Goal: Task Accomplishment & Management: Manage account settings

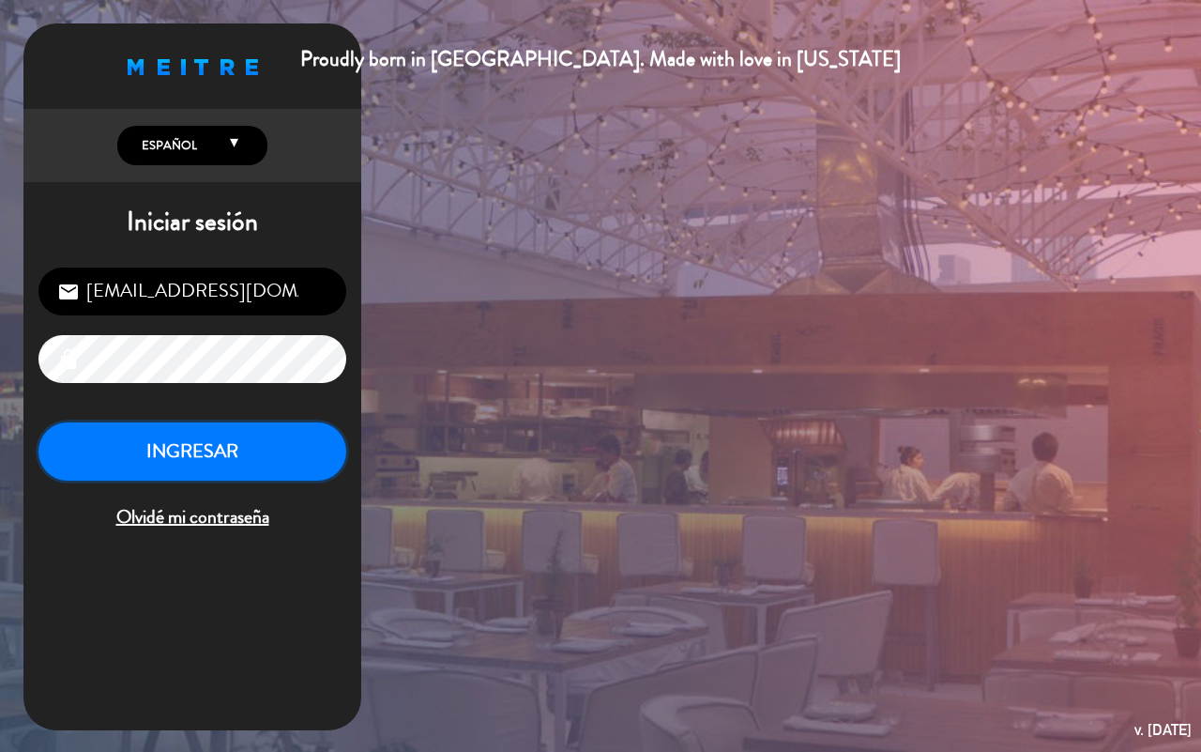
click at [124, 479] on button "INGRESAR" at bounding box center [192, 451] width 308 height 59
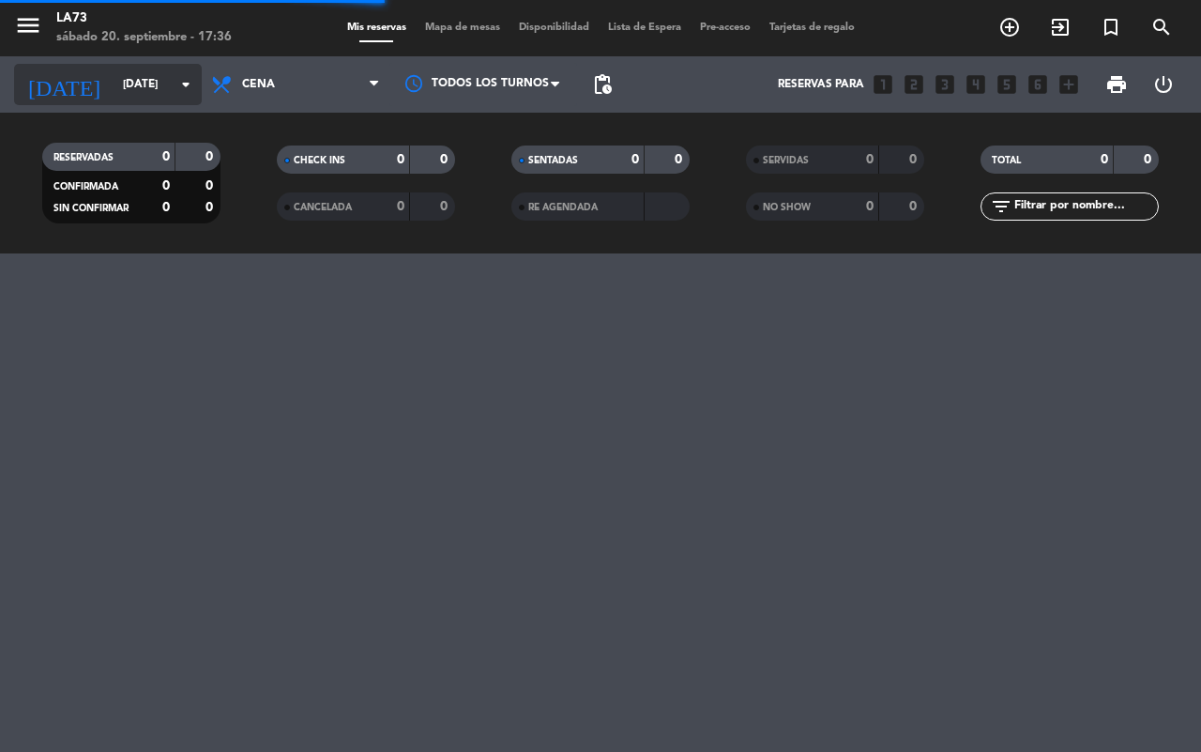
click at [146, 84] on input "[DATE]" at bounding box center [188, 84] width 149 height 32
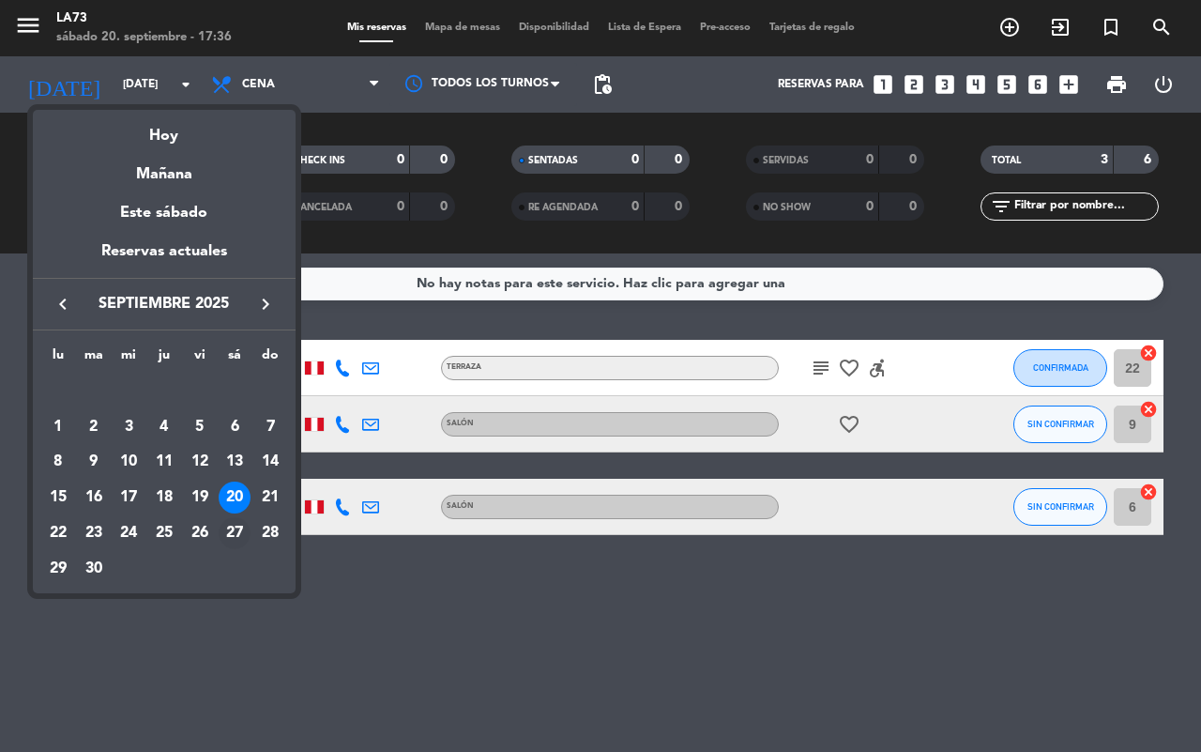
click at [233, 532] on div "27" at bounding box center [235, 533] width 32 height 32
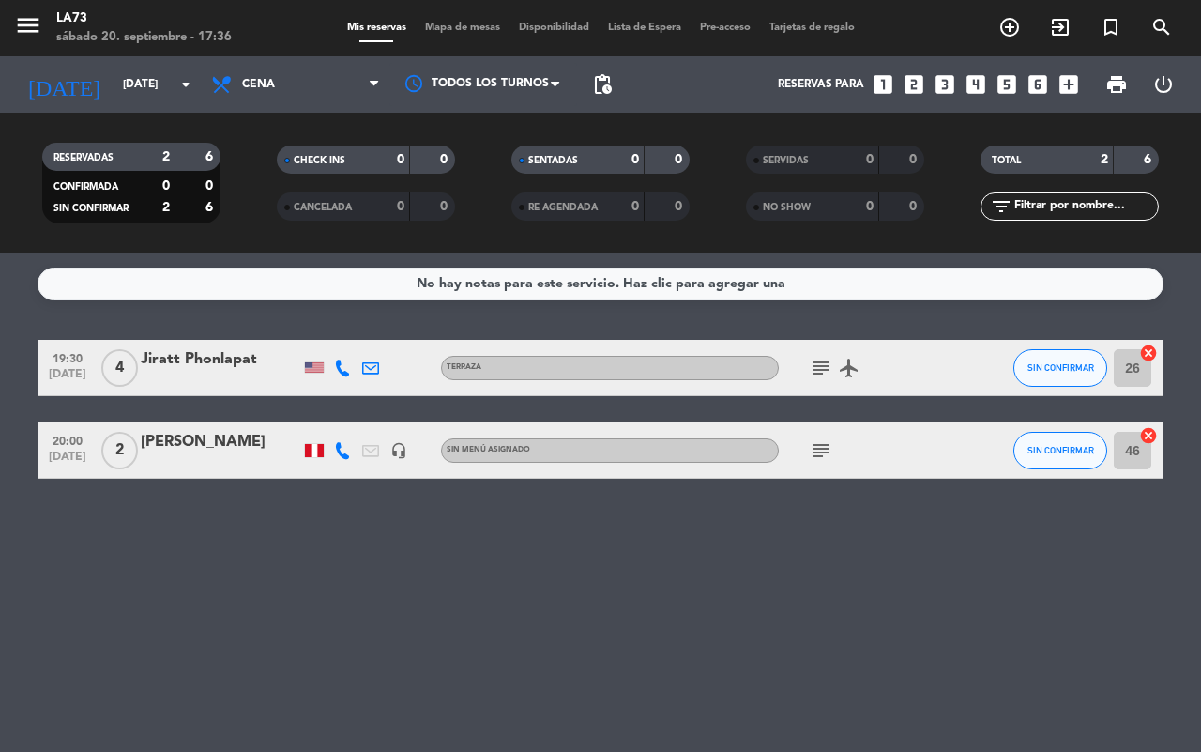
click at [190, 441] on div "[PERSON_NAME]" at bounding box center [221, 442] width 160 height 24
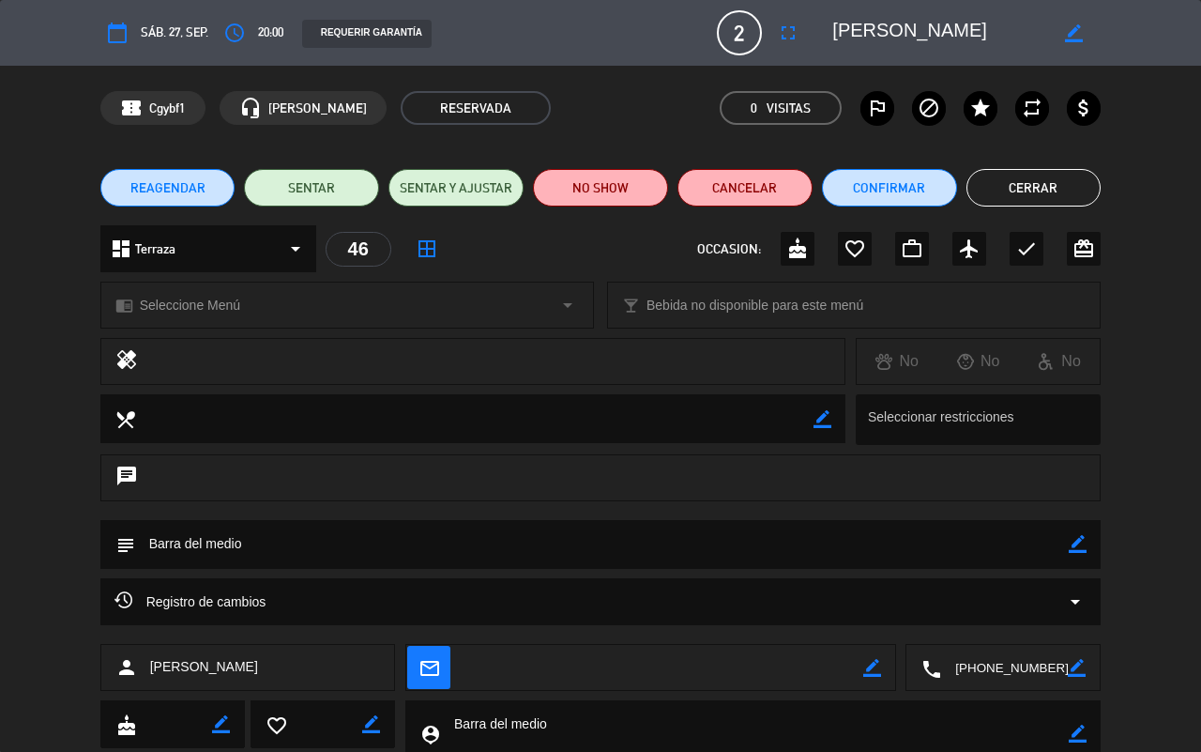
click at [1006, 194] on button "Cerrar" at bounding box center [1033, 188] width 135 height 38
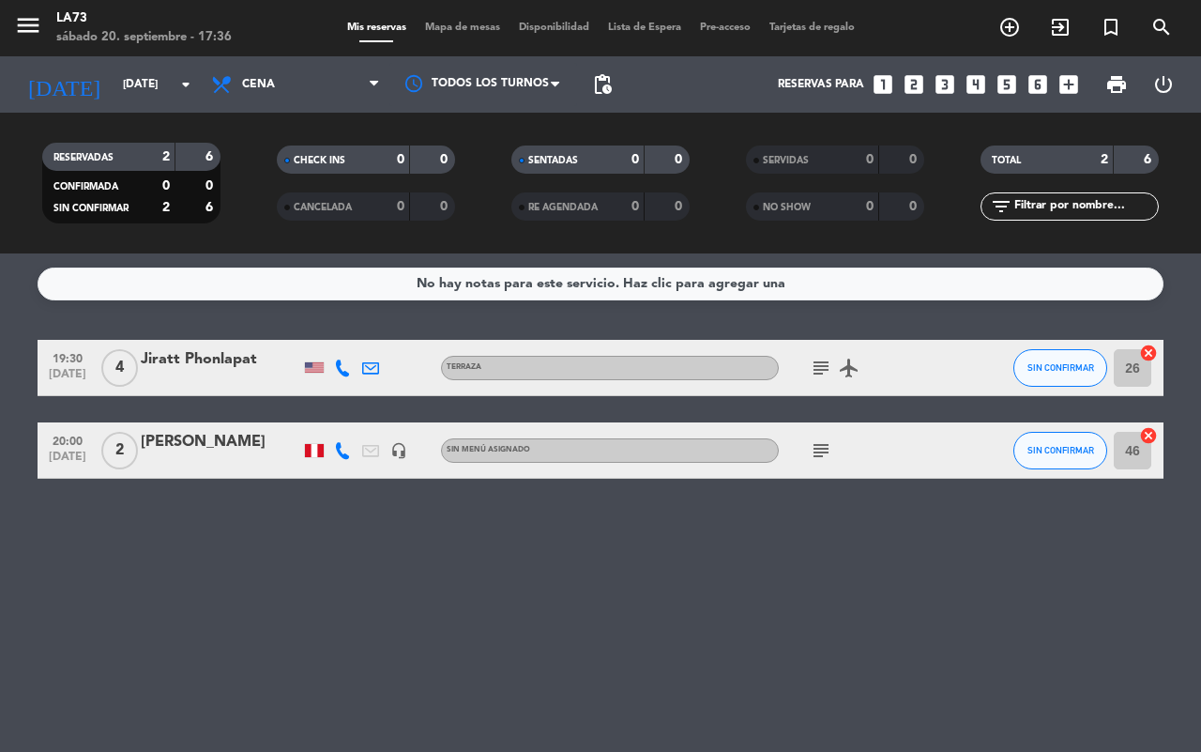
click at [819, 461] on icon "subject" at bounding box center [821, 450] width 23 height 23
click at [747, 582] on div "No hay notas para este servicio. Haz clic para agregar una 19:30 [DATE] 4 Jirat…" at bounding box center [600, 502] width 1201 height 498
click at [185, 82] on icon "arrow_drop_down" at bounding box center [186, 84] width 23 height 23
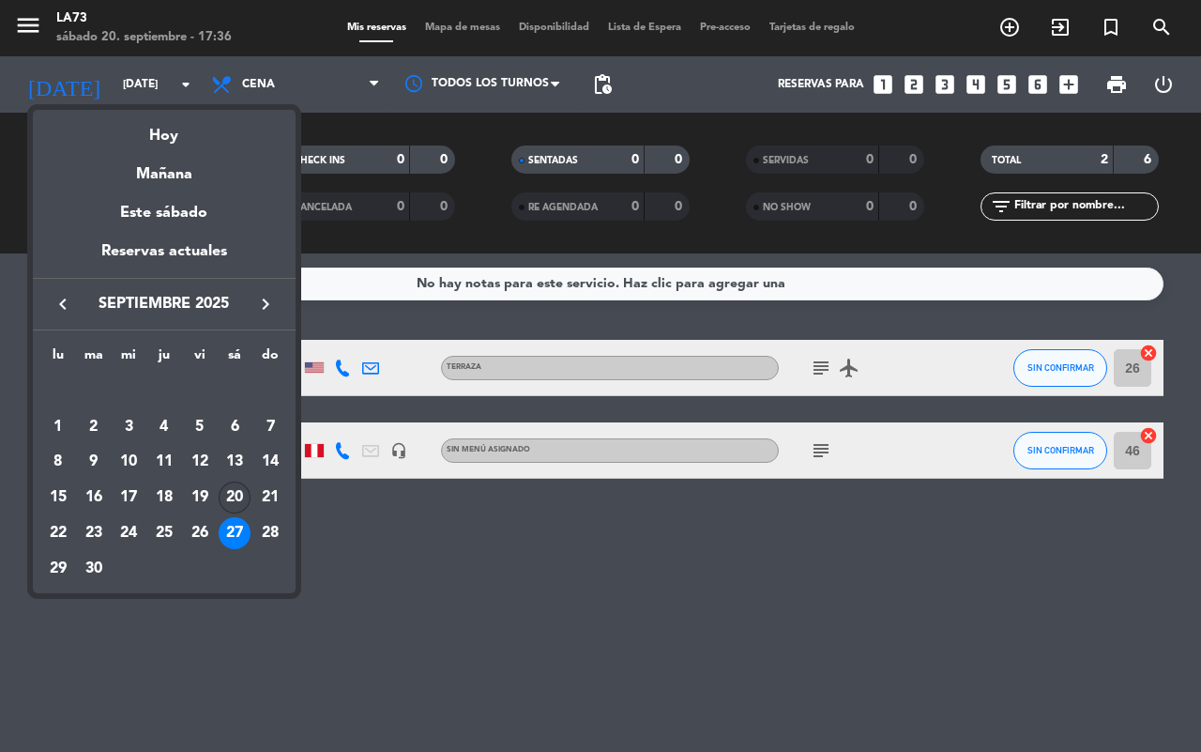
click at [227, 503] on div "20" at bounding box center [235, 497] width 32 height 32
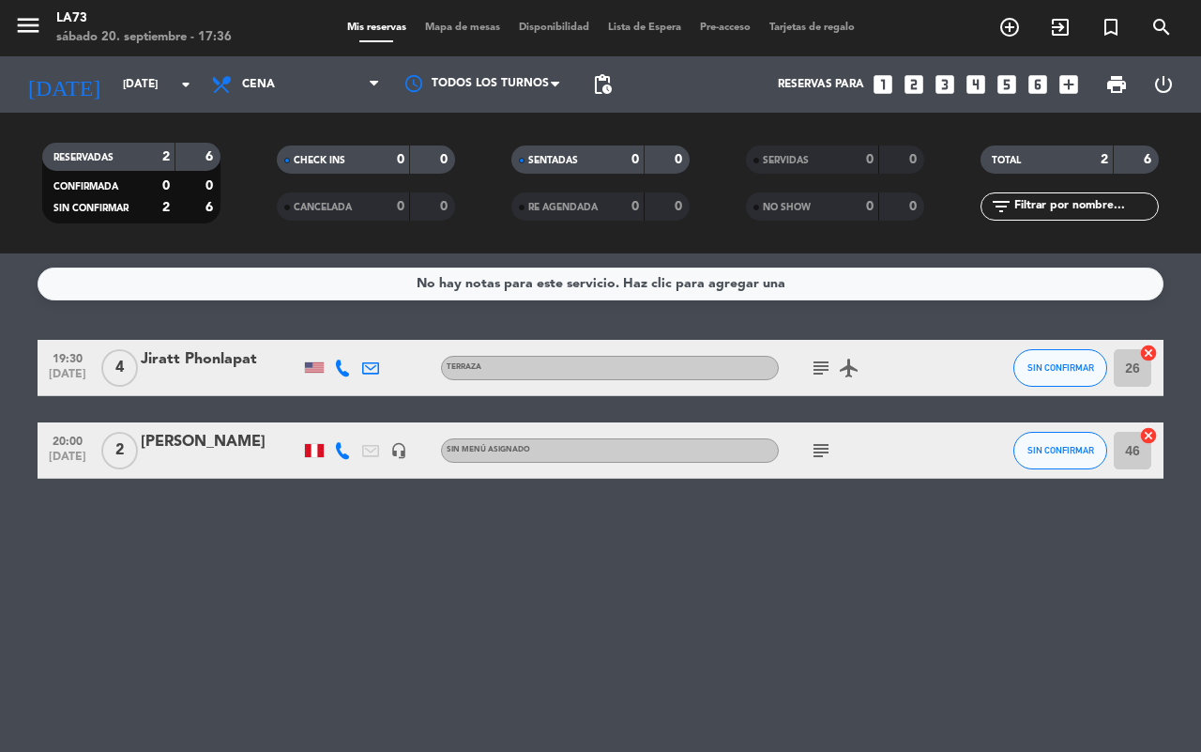
type input "[DATE]"
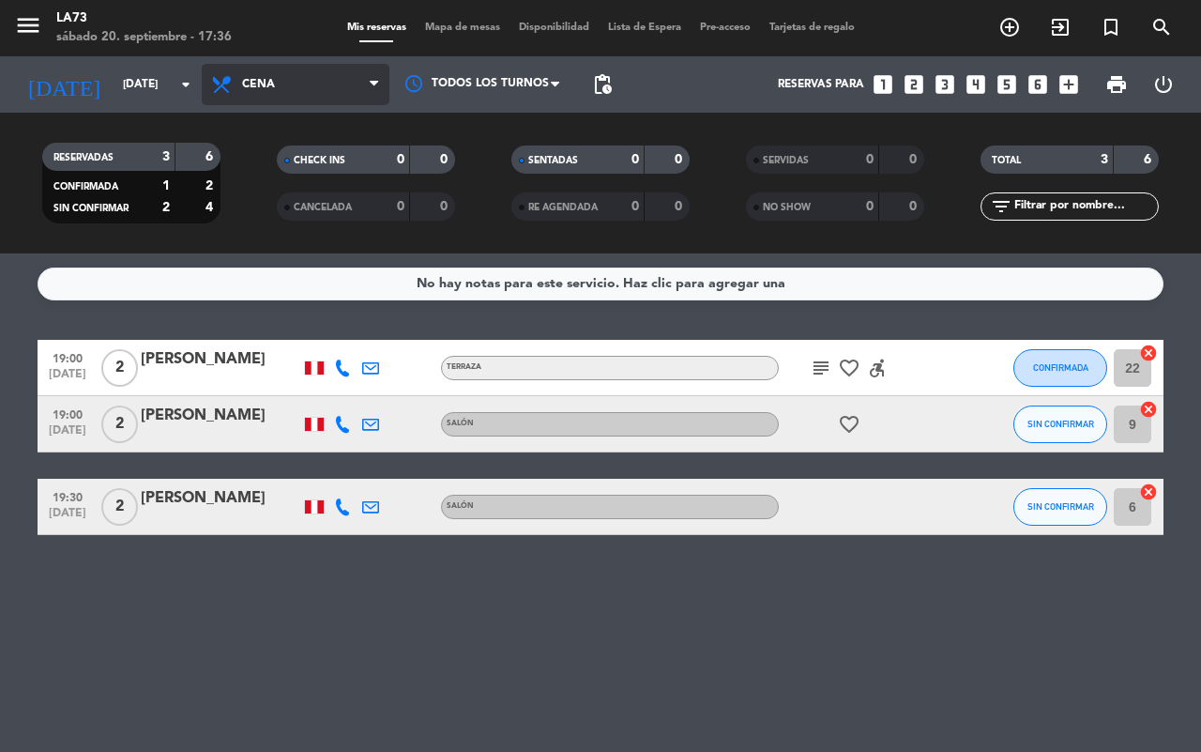
click at [368, 77] on span "Cena" at bounding box center [296, 84] width 188 height 41
click at [341, 164] on div "menu LA73 [DATE] 20. septiembre - 17:36 Mis reservas Mapa de mesas Disponibilid…" at bounding box center [600, 126] width 1201 height 253
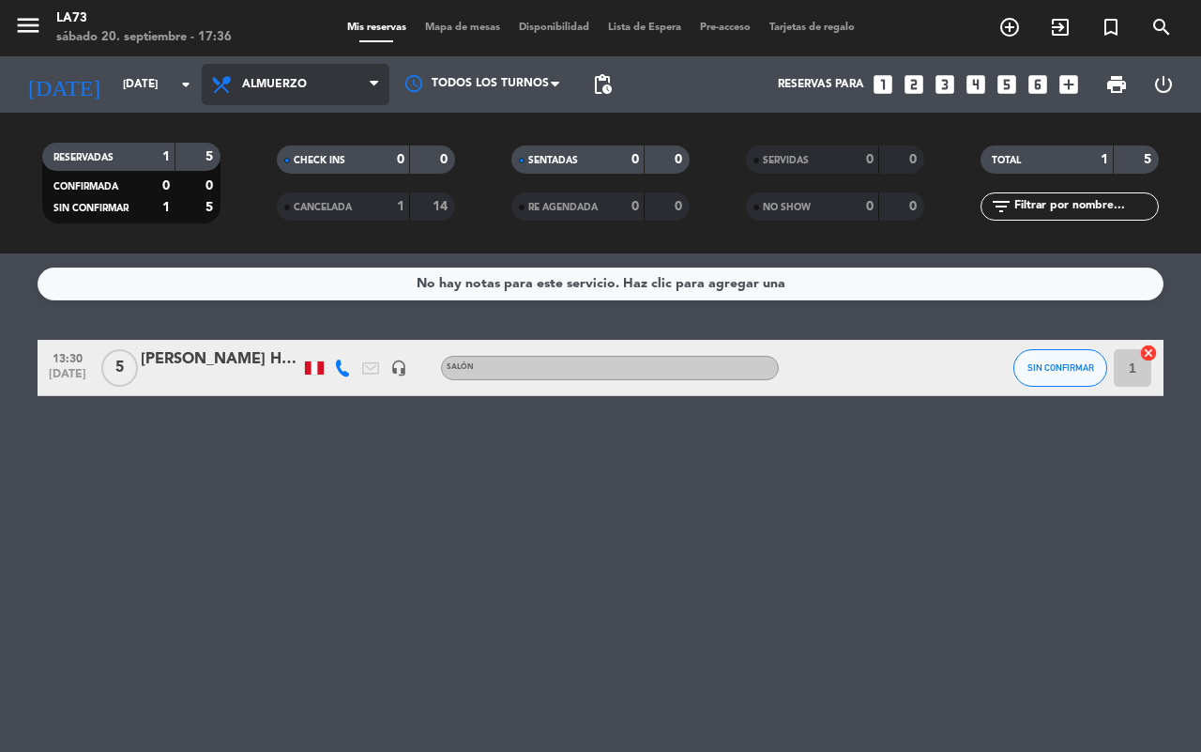
click at [385, 89] on span at bounding box center [379, 85] width 19 height 18
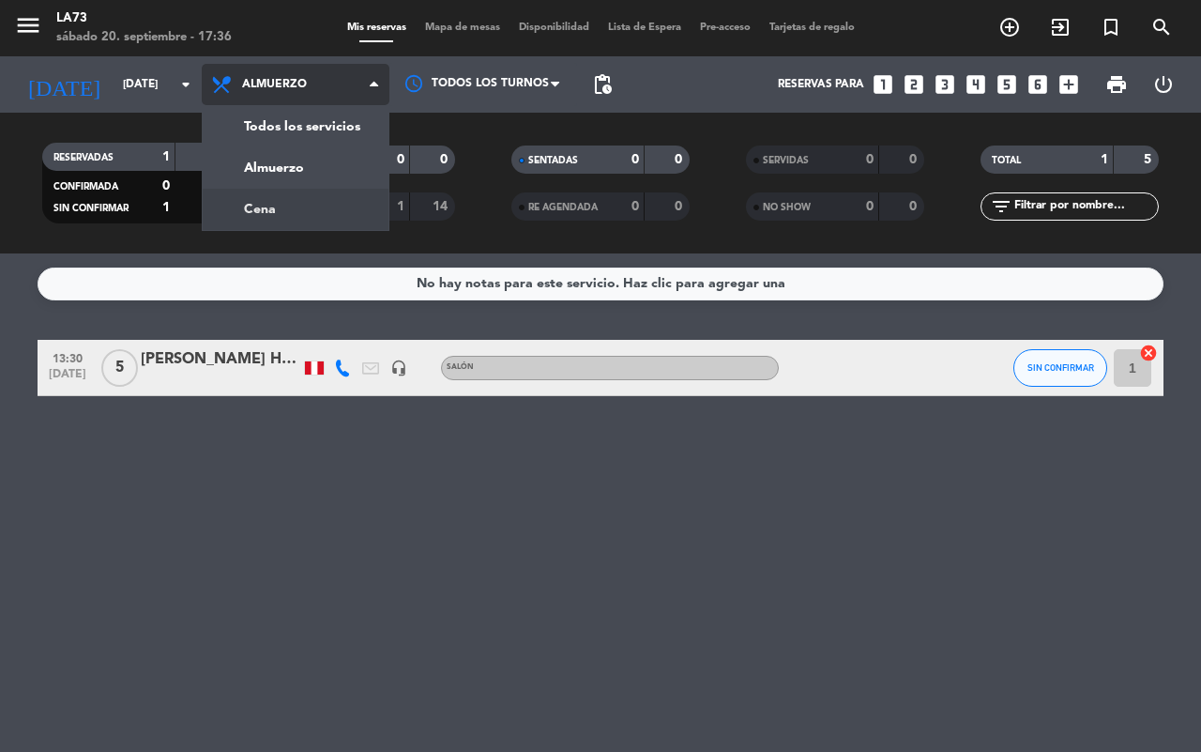
click at [274, 212] on div "menu LA73 [DATE] 20. septiembre - 17:36 Mis reservas Mapa de mesas Disponibilid…" at bounding box center [600, 126] width 1201 height 253
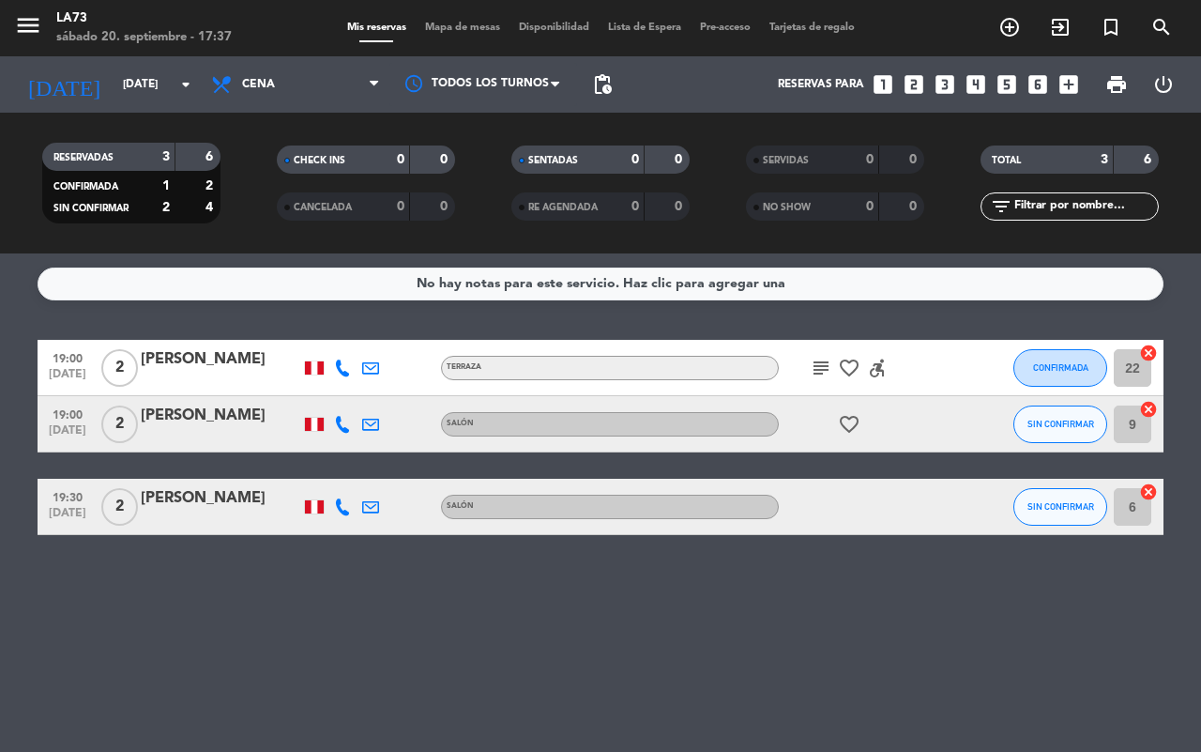
click at [817, 373] on icon "subject" at bounding box center [821, 368] width 23 height 23
click at [741, 657] on div "No hay notas para este servicio. Haz clic para agregar una 19:00 [DATE] 2 [PERS…" at bounding box center [600, 502] width 1201 height 498
click at [823, 363] on icon "subject" at bounding box center [821, 368] width 23 height 23
click at [205, 361] on div "[PERSON_NAME]" at bounding box center [221, 359] width 160 height 24
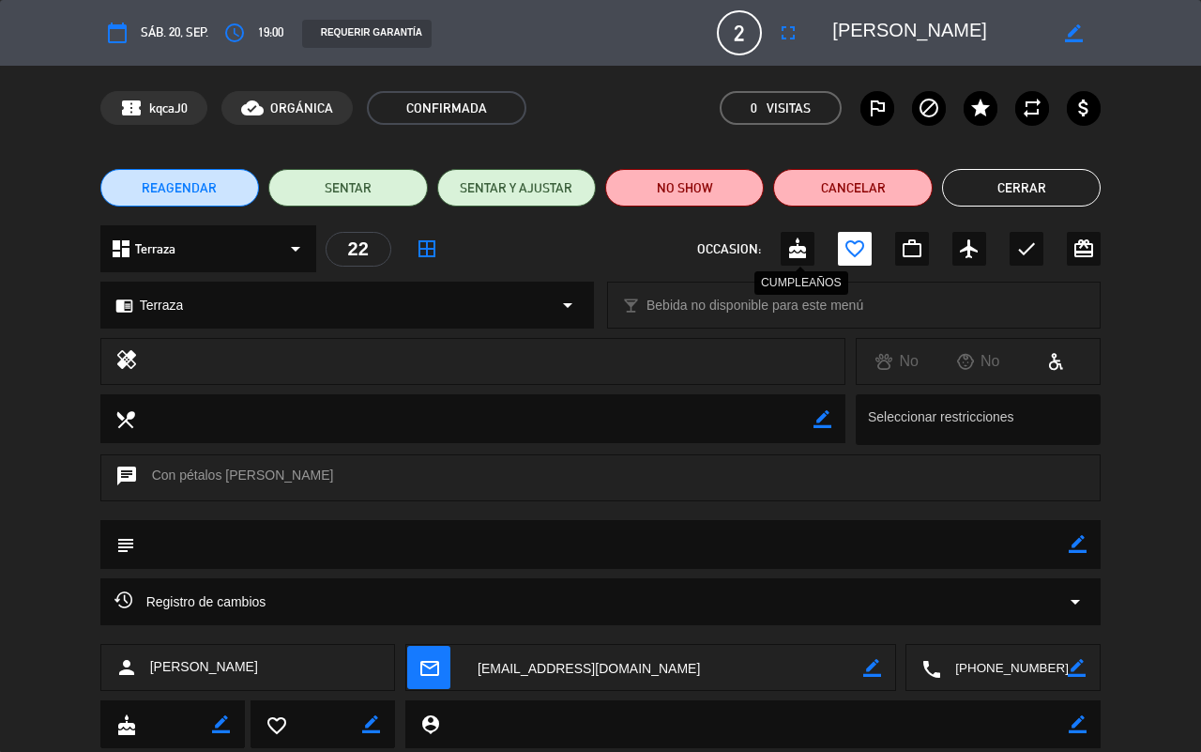
click at [795, 240] on icon "cake" at bounding box center [797, 248] width 23 height 23
click at [972, 192] on button "Cerrar" at bounding box center [1021, 188] width 159 height 38
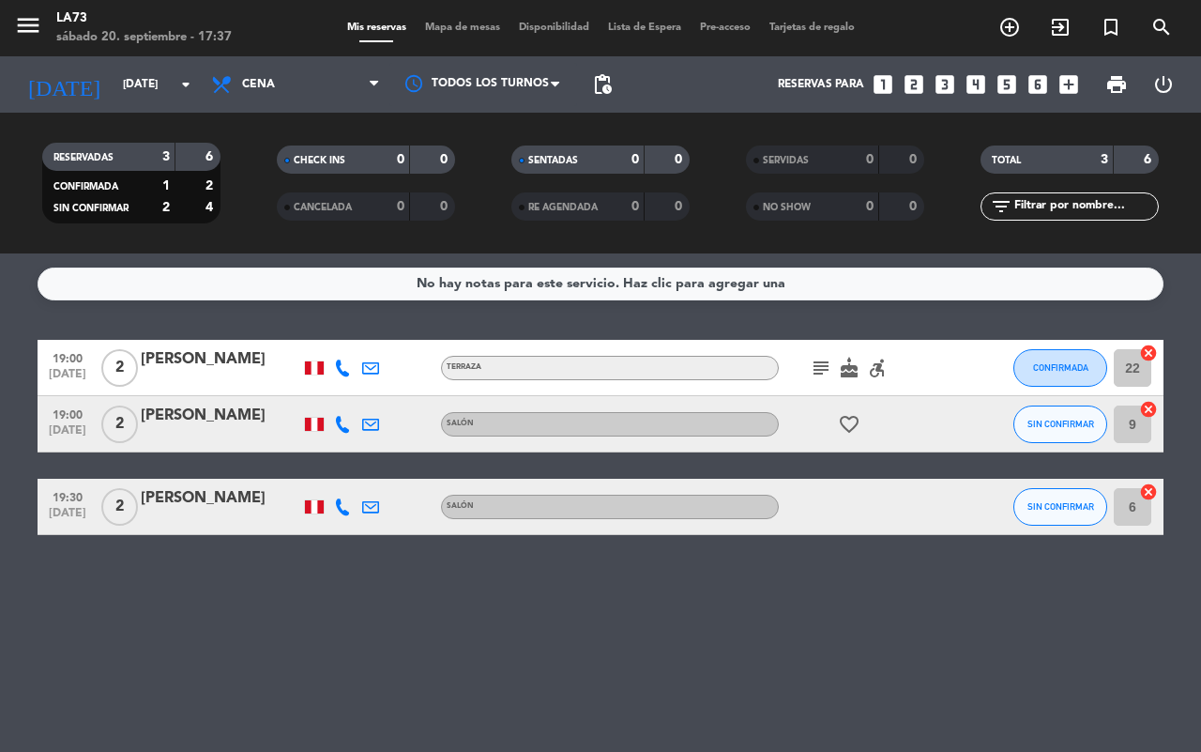
click at [982, 559] on div "No hay notas para este servicio. Haz clic para agregar una 19:00 [DATE] 2 [PERS…" at bounding box center [600, 502] width 1201 height 498
click at [819, 372] on icon "subject" at bounding box center [821, 368] width 23 height 23
click at [336, 368] on icon at bounding box center [342, 367] width 17 height 17
click at [465, 587] on div "No hay notas para este servicio. Haz clic para agregar una 19:00 [DATE] 2 [PERS…" at bounding box center [600, 502] width 1201 height 498
click at [345, 349] on div at bounding box center [342, 367] width 28 height 55
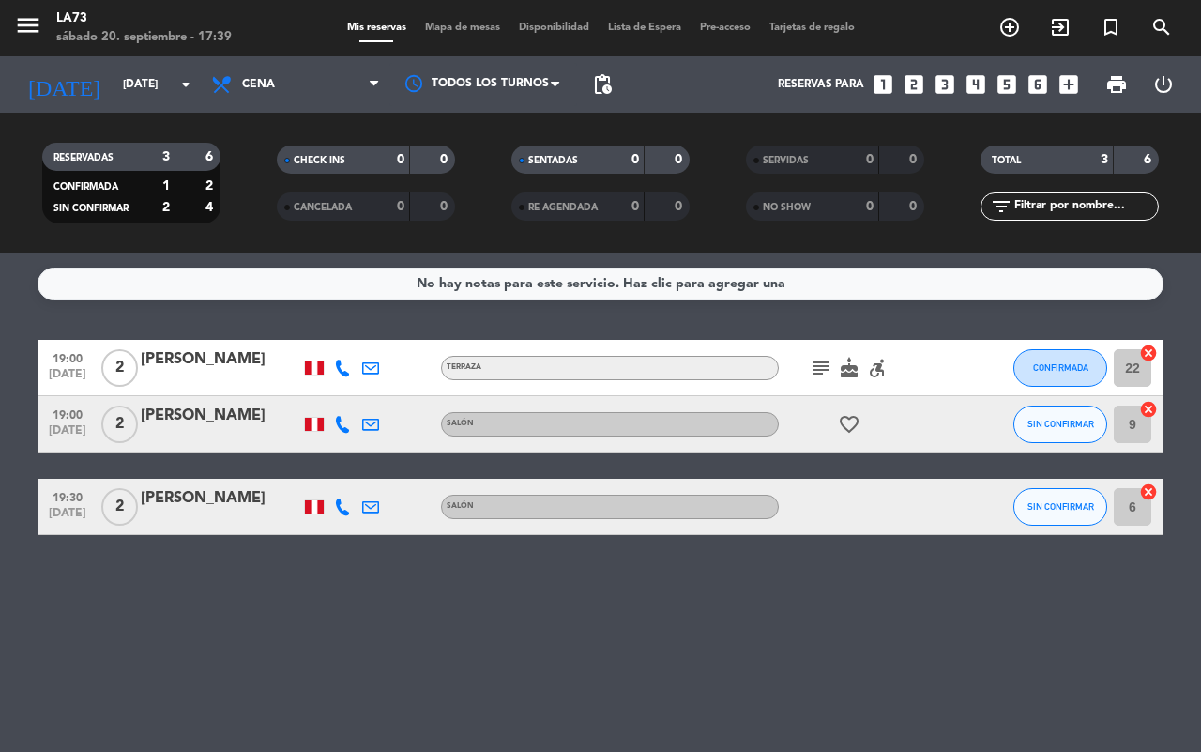
click at [363, 368] on icon at bounding box center [370, 367] width 17 height 17
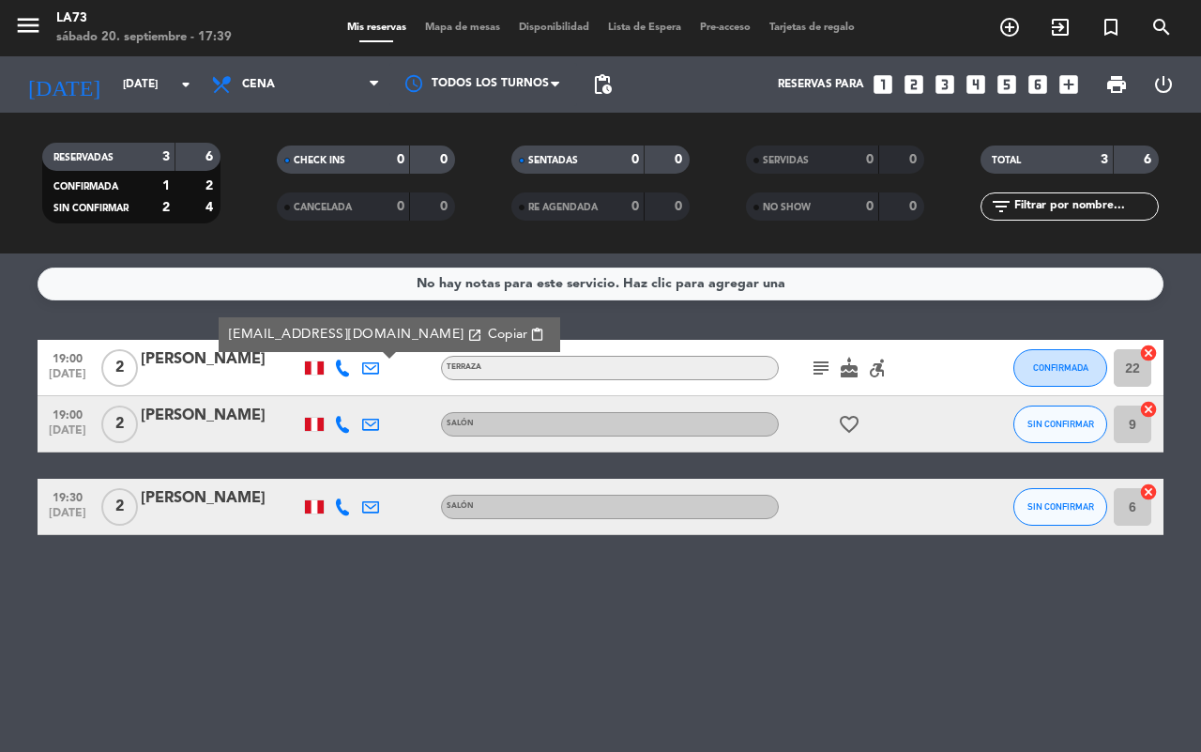
click at [334, 373] on icon at bounding box center [342, 367] width 17 height 17
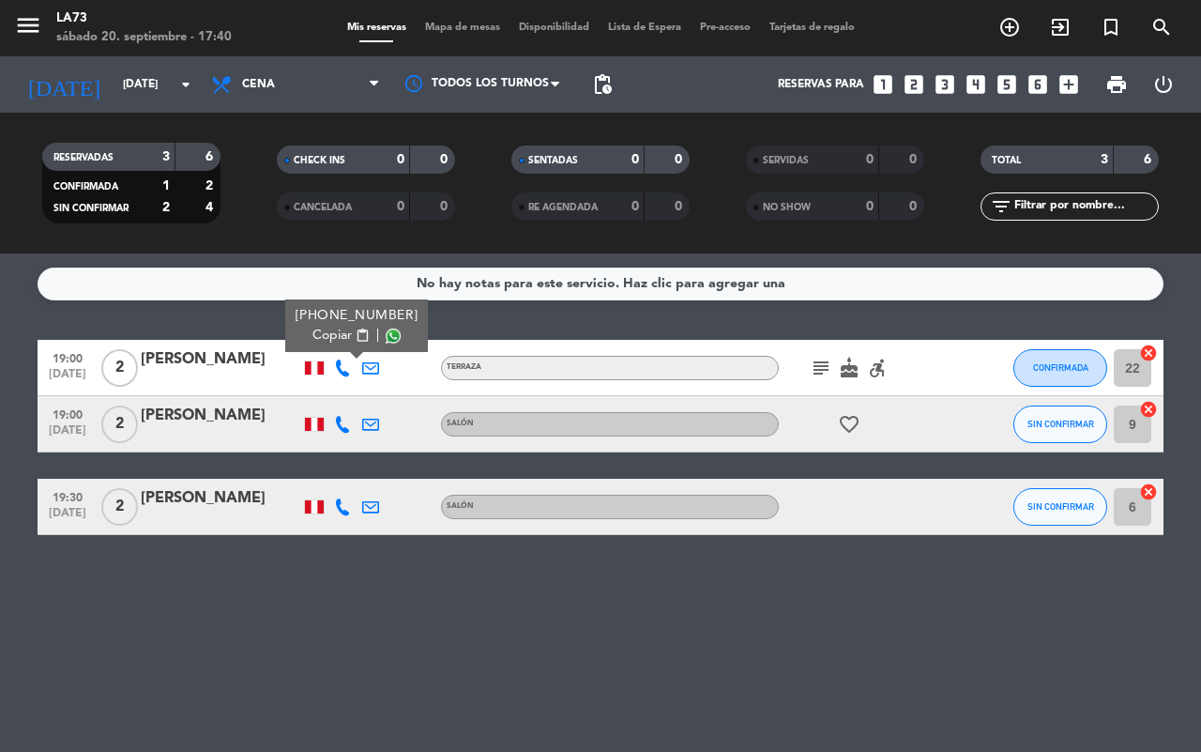
drag, startPoint x: 34, startPoint y: 616, endPoint x: 5, endPoint y: 718, distance: 106.3
click at [5, 718] on div "No hay notas para este servicio. Haz clic para agregar una 19:00 [DATE] 2 [PERS…" at bounding box center [600, 502] width 1201 height 498
click at [180, 361] on div "[PERSON_NAME]" at bounding box center [221, 359] width 160 height 24
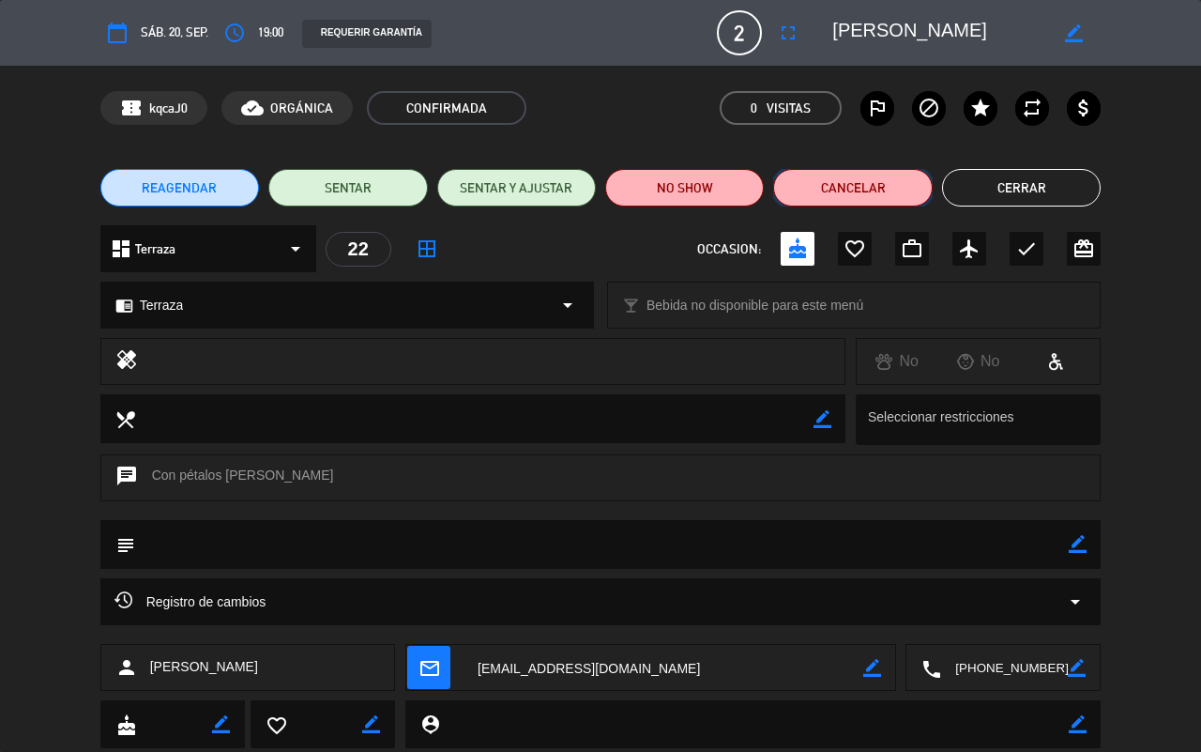
click at [860, 181] on button "Cancelar" at bounding box center [852, 188] width 159 height 38
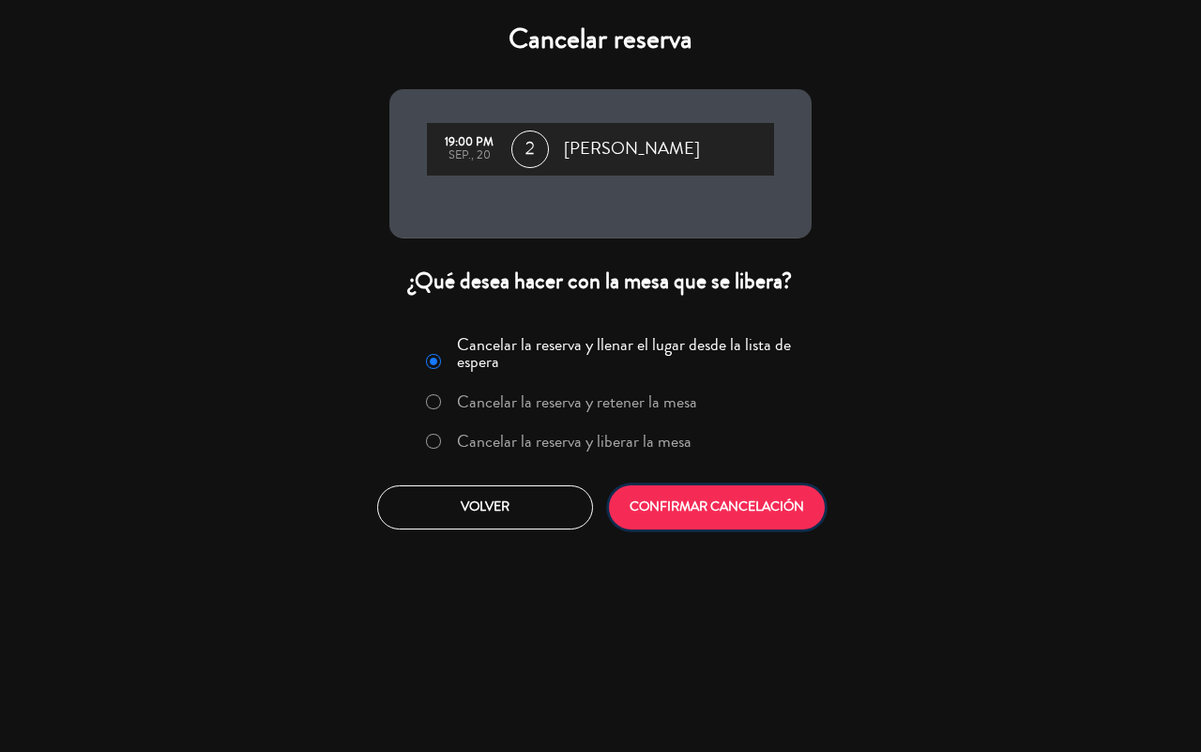
click at [639, 505] on button "CONFIRMAR CANCELACIÓN" at bounding box center [717, 507] width 216 height 44
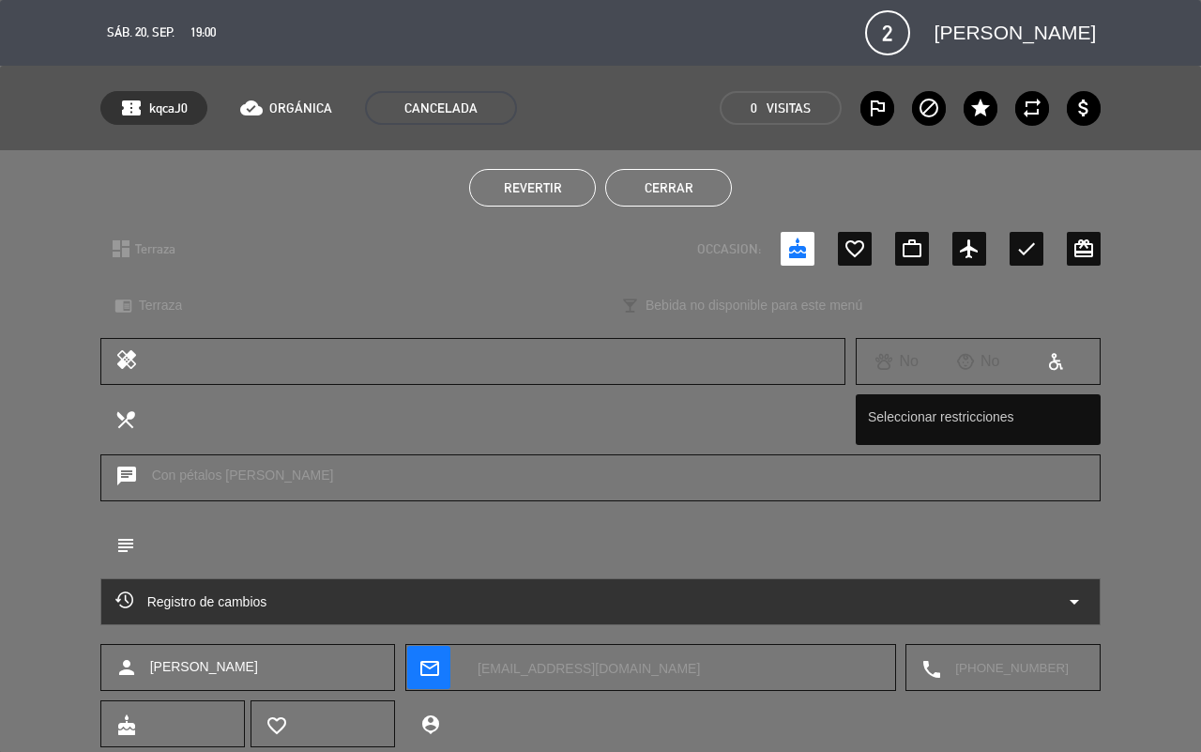
drag, startPoint x: 694, startPoint y: 193, endPoint x: 701, endPoint y: 241, distance: 48.3
click at [700, 219] on div "Revertir Cerrar" at bounding box center [600, 187] width 1201 height 75
click at [654, 190] on button "Cerrar" at bounding box center [668, 188] width 127 height 38
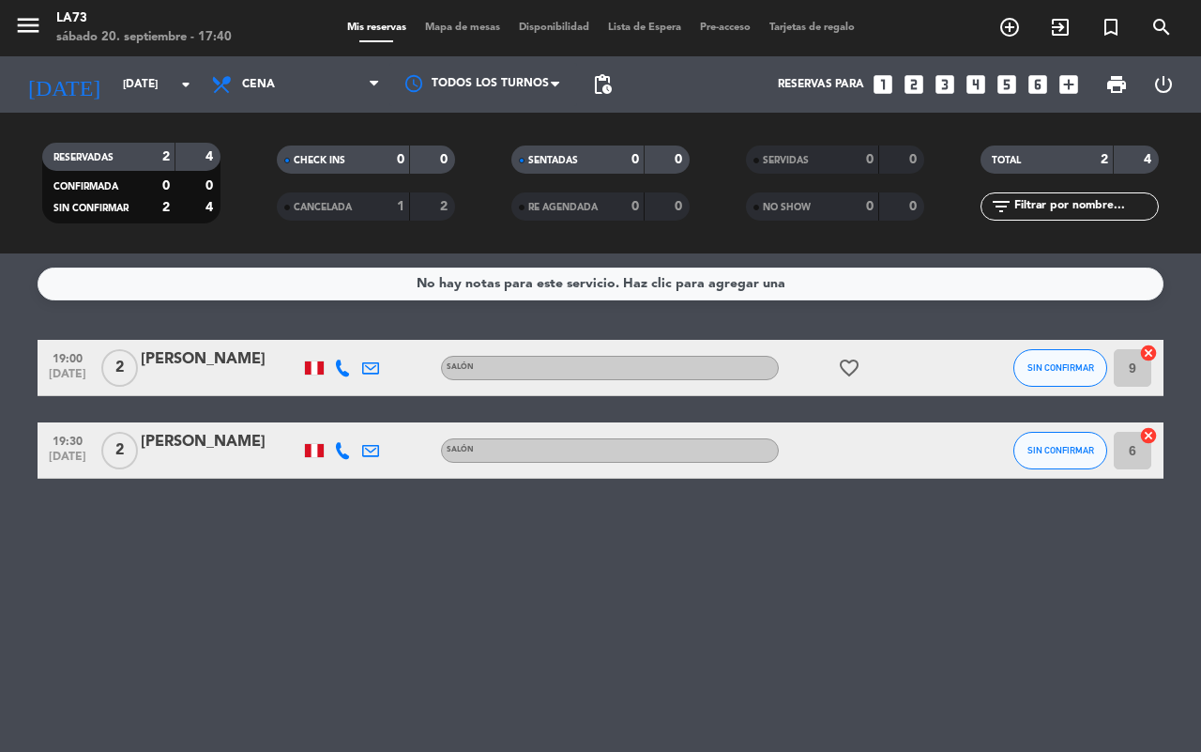
click at [344, 376] on div at bounding box center [342, 367] width 28 height 55
click at [348, 372] on icon at bounding box center [342, 367] width 17 height 17
click at [203, 569] on div "No hay notas para este servicio. Haz clic para agregar una 19:00 [DATE] 2 [PERS…" at bounding box center [600, 502] width 1201 height 498
click at [347, 453] on icon at bounding box center [342, 450] width 17 height 17
click at [189, 437] on div "[PERSON_NAME]" at bounding box center [221, 442] width 160 height 24
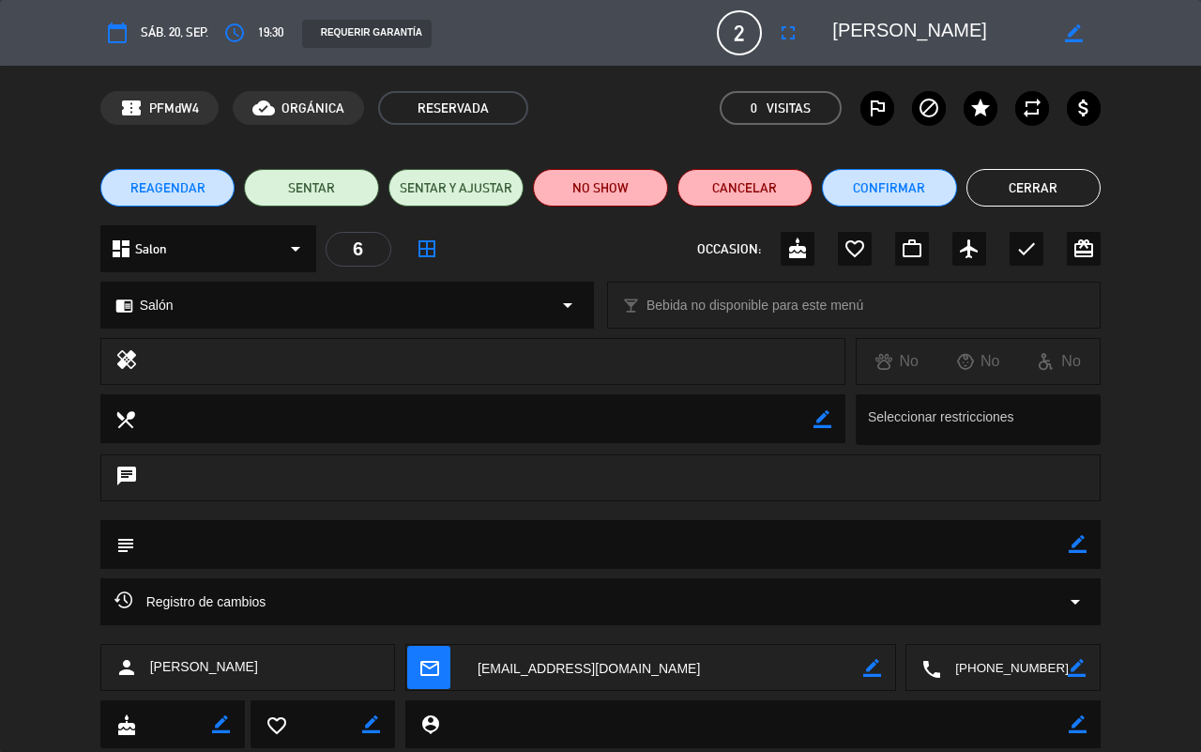
type input "[EMAIL_ADDRESS][DOMAIN_NAME]"
click at [281, 249] on div "dashboard Salon arrow_drop_down" at bounding box center [208, 248] width 216 height 47
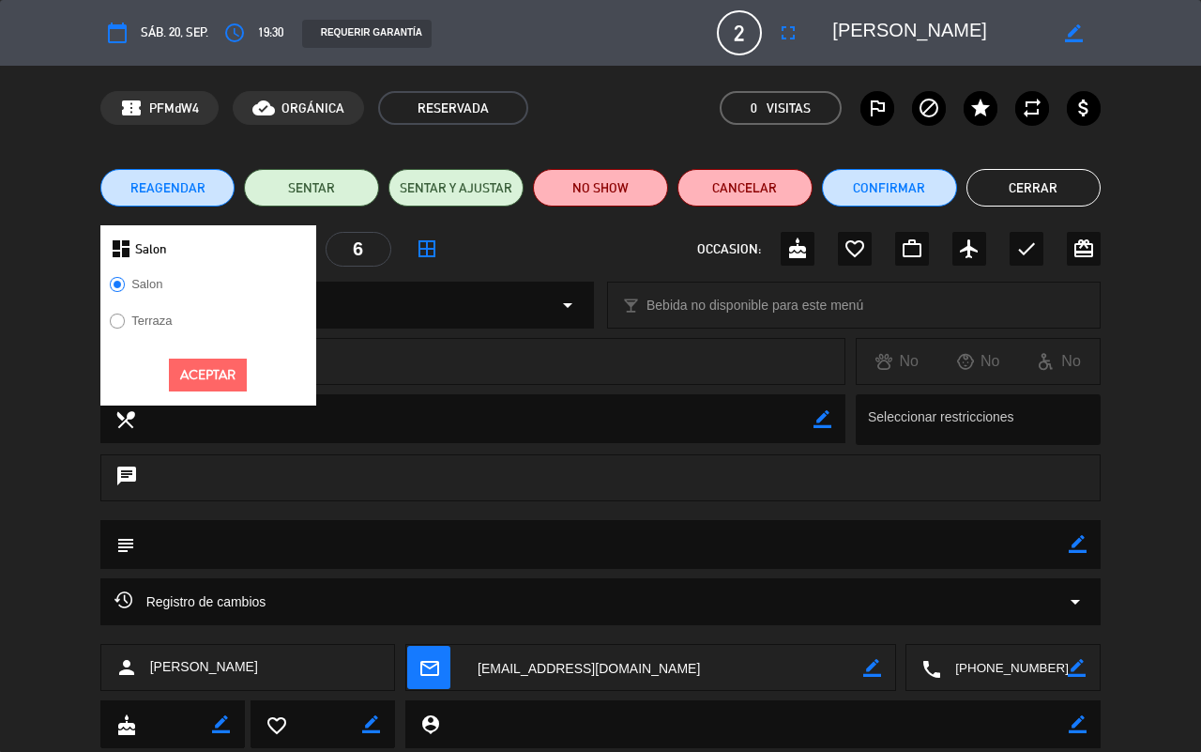
click at [73, 317] on div "chrome_reader_mode Salón arrow_drop_down local_bar Bebida no disponible para es…" at bounding box center [600, 314] width 1201 height 47
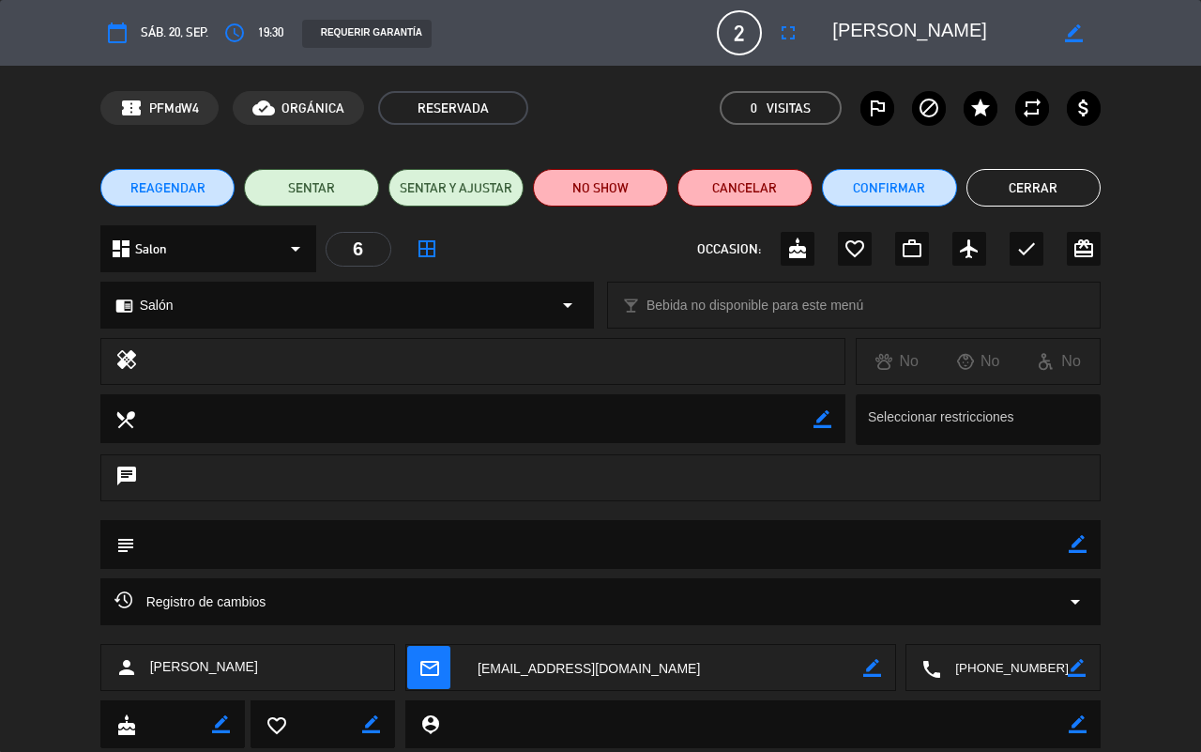
click at [140, 297] on span "Salón" at bounding box center [157, 306] width 34 height 22
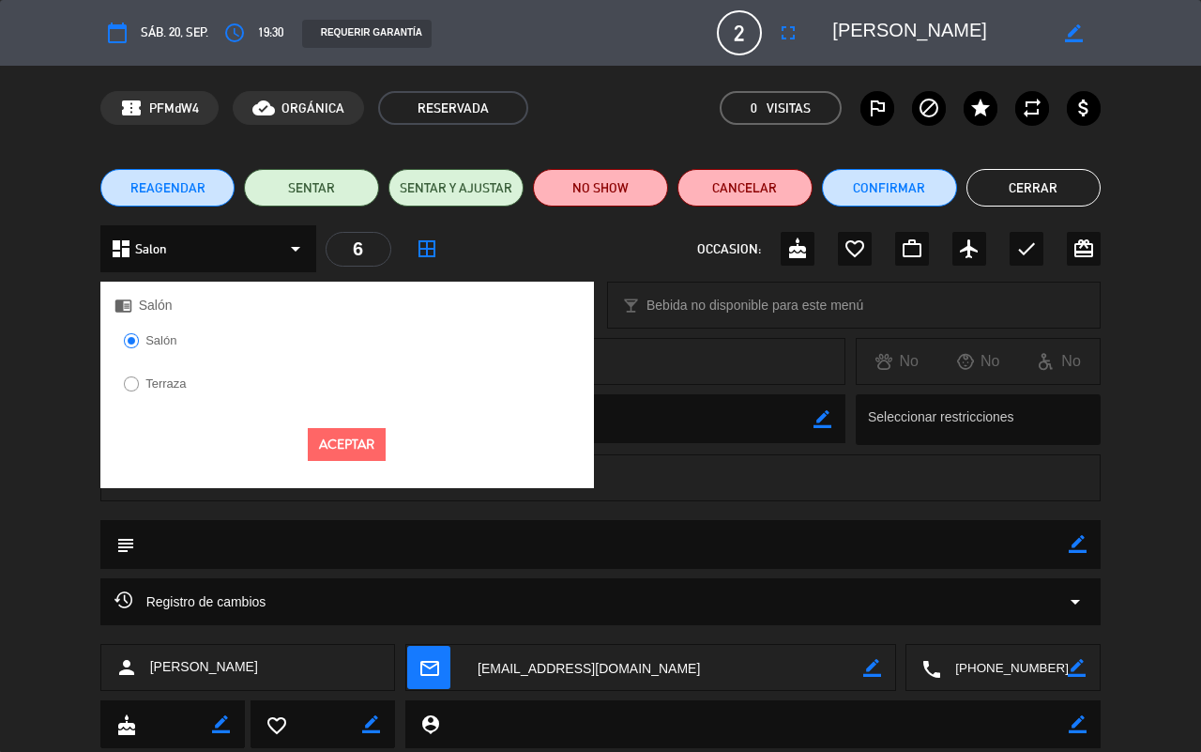
click at [16, 425] on div "local_dining border_color Seleccionar restricciones" at bounding box center [600, 424] width 1201 height 60
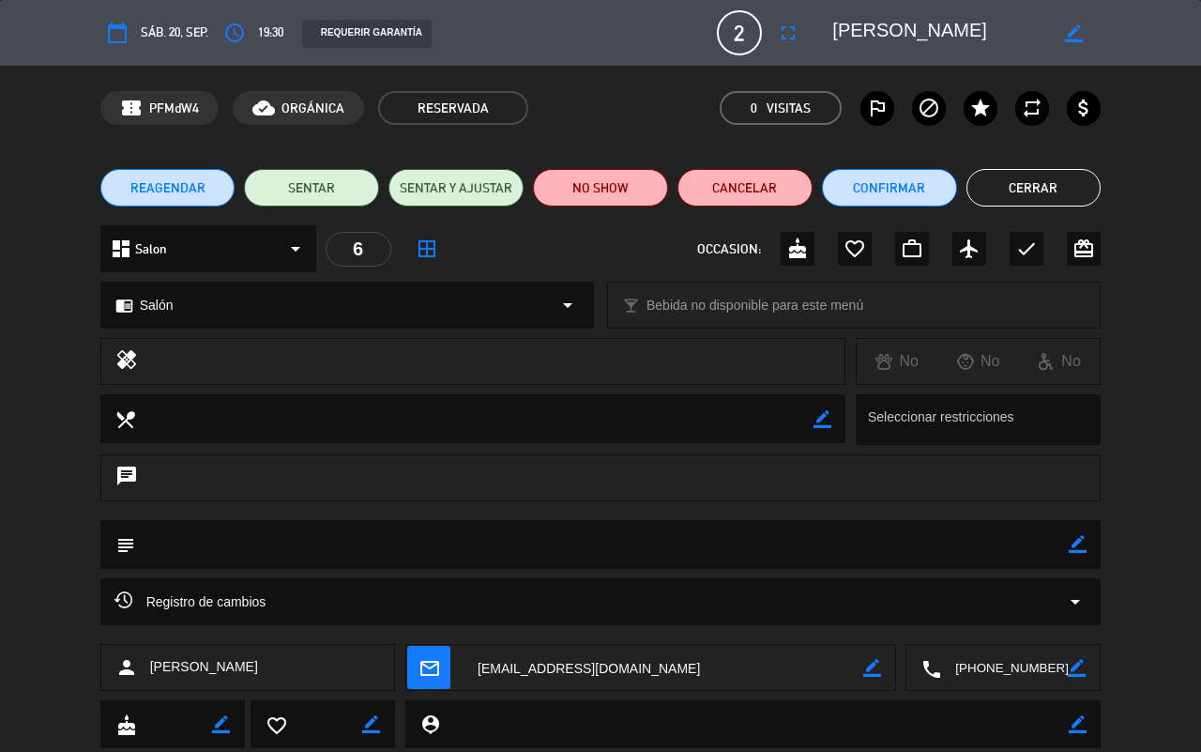
click at [1042, 190] on button "Cerrar" at bounding box center [1033, 188] width 135 height 38
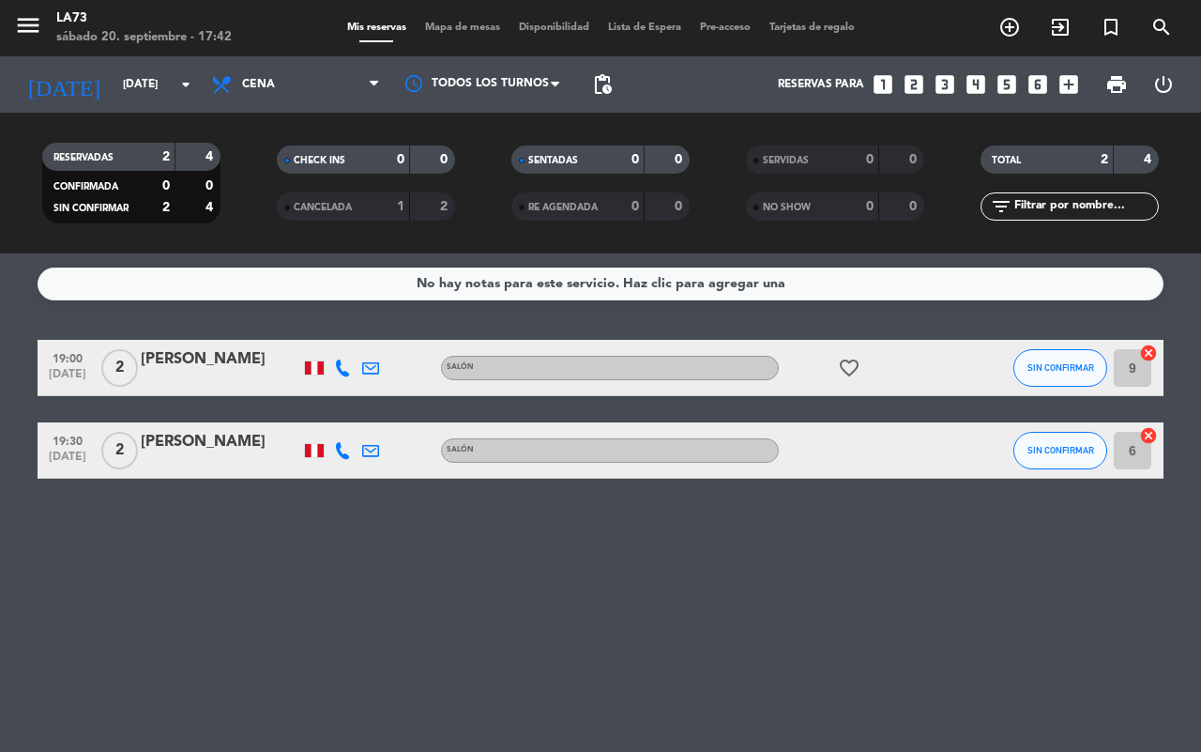
click at [193, 441] on div "[PERSON_NAME]" at bounding box center [221, 442] width 160 height 24
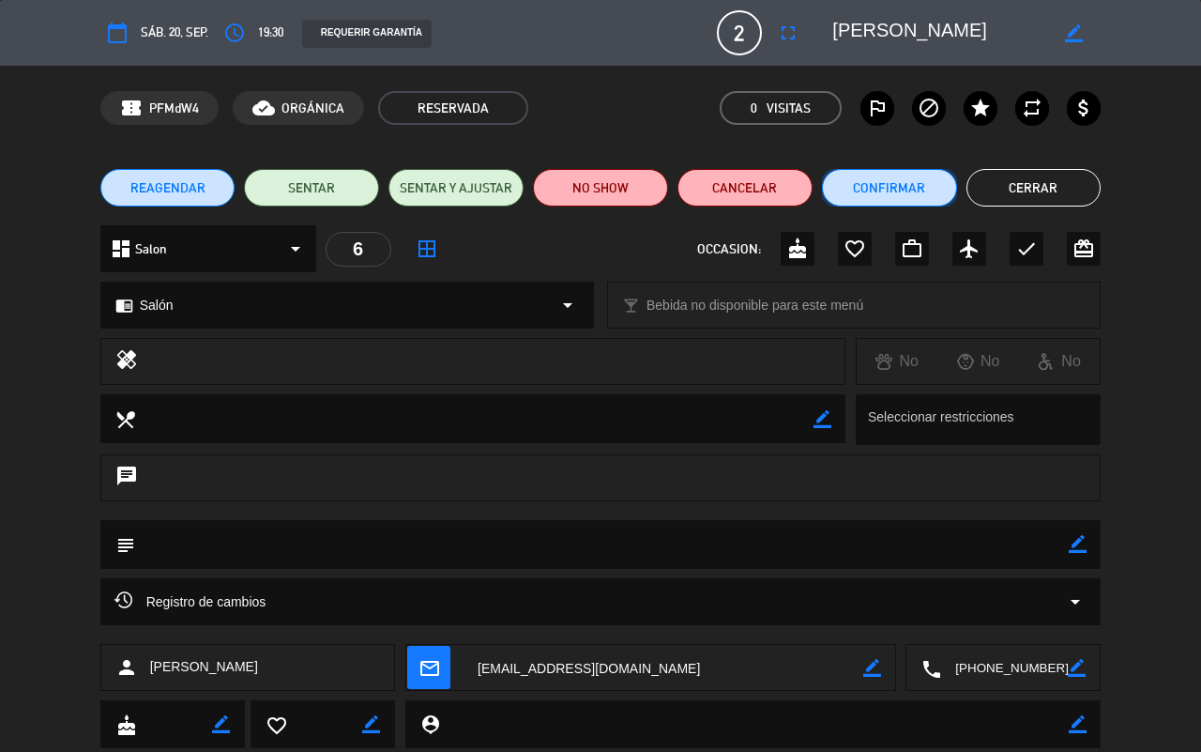
click at [901, 194] on button "Confirmar" at bounding box center [889, 188] width 135 height 38
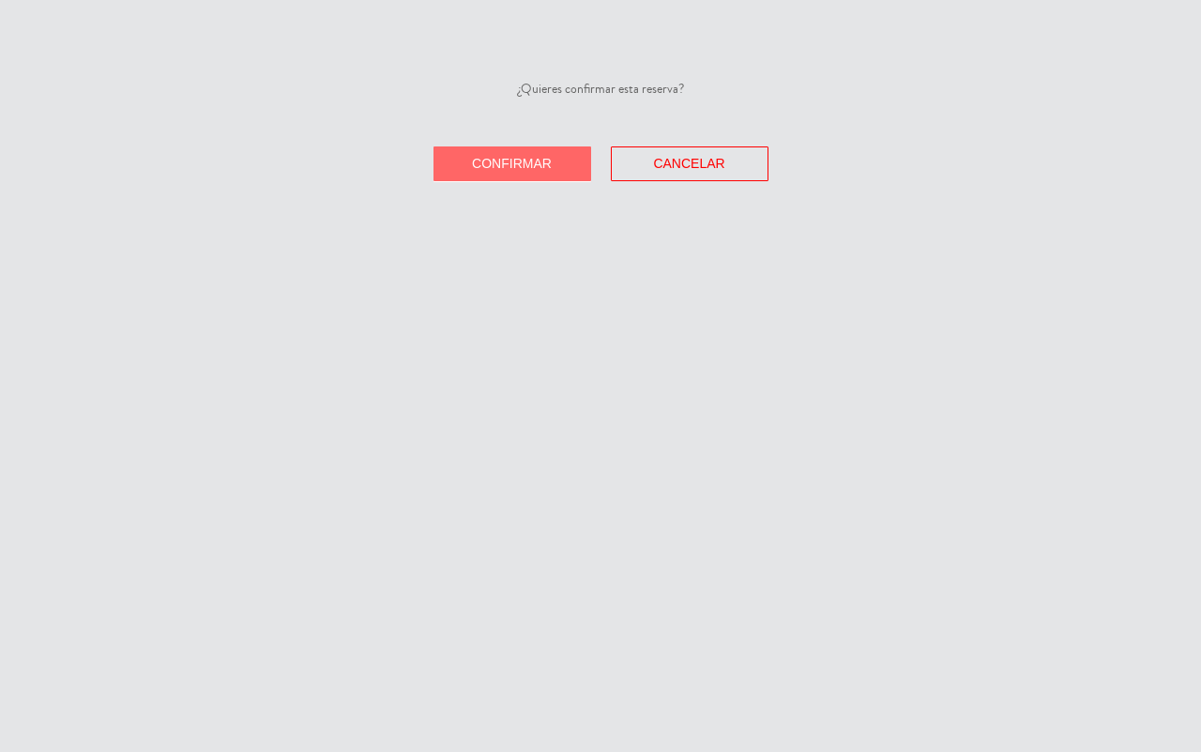
click at [513, 174] on button "Confirmar" at bounding box center [512, 163] width 158 height 35
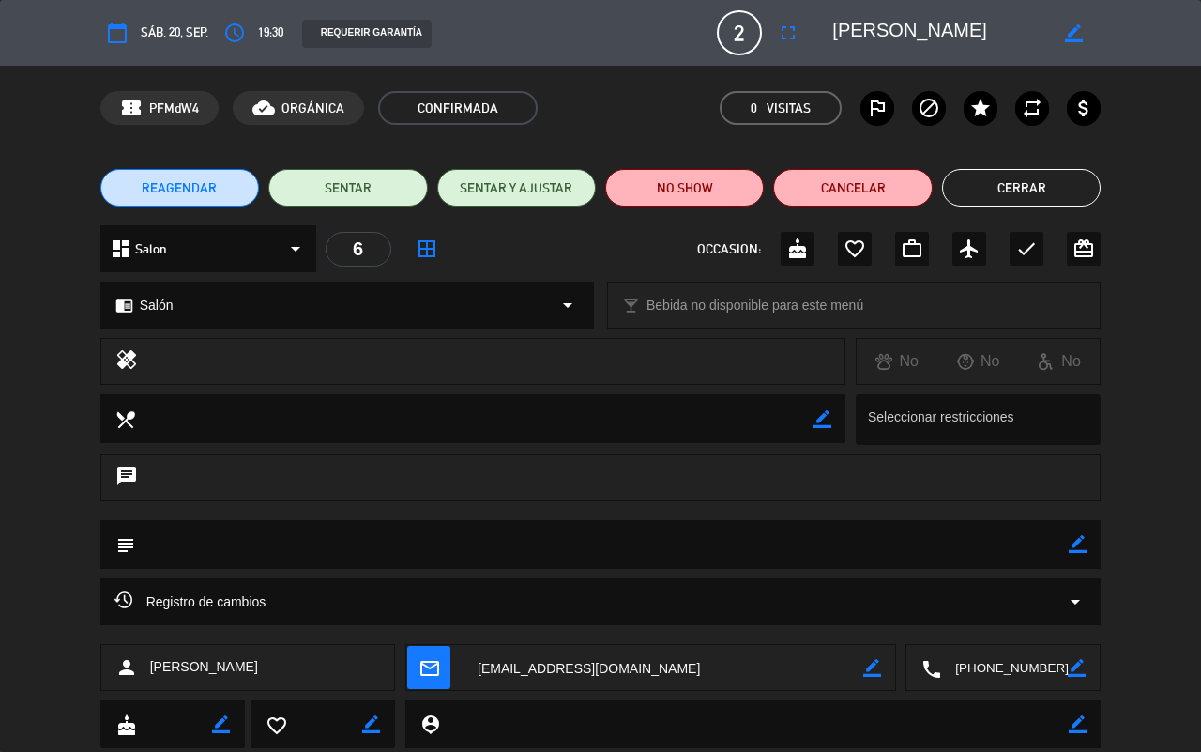
click at [971, 194] on button "Cerrar" at bounding box center [1021, 188] width 159 height 38
click at [971, 194] on div "filter_list" at bounding box center [1069, 206] width 235 height 28
